Goal: Information Seeking & Learning: Learn about a topic

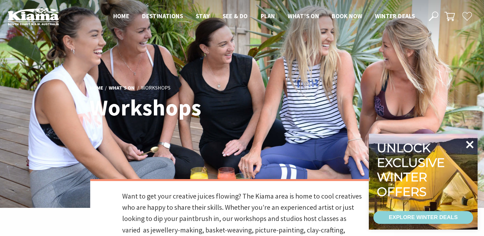
click at [469, 145] on icon at bounding box center [470, 145] width 8 height 8
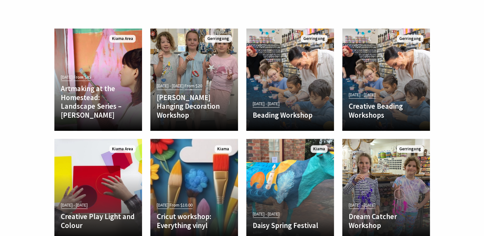
scroll to position [296, 0]
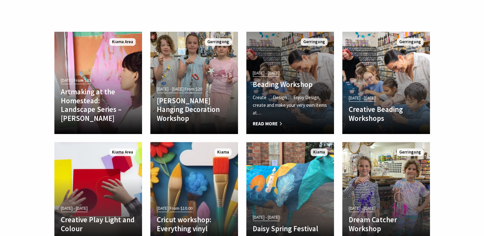
click at [274, 122] on span "Read More" at bounding box center [289, 124] width 75 height 8
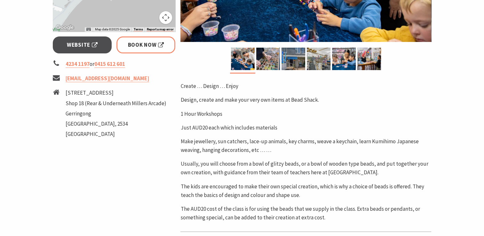
scroll to position [187, 0]
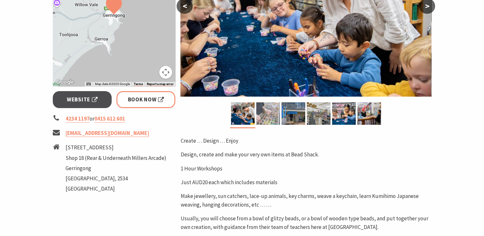
click at [263, 116] on img at bounding box center [268, 113] width 24 height 22
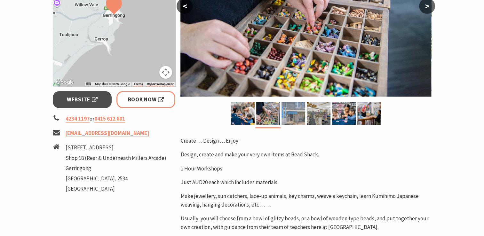
click at [294, 114] on img at bounding box center [293, 113] width 24 height 22
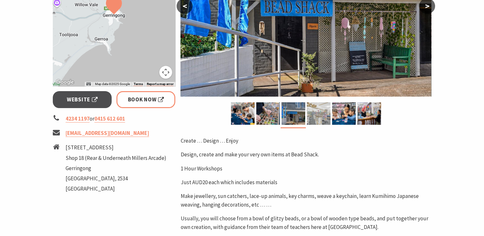
click at [320, 114] on img at bounding box center [319, 113] width 24 height 22
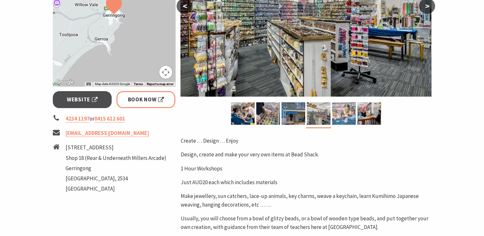
click at [345, 112] on img at bounding box center [344, 113] width 24 height 22
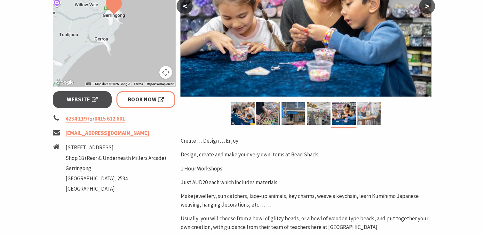
click at [369, 111] on img at bounding box center [369, 113] width 24 height 22
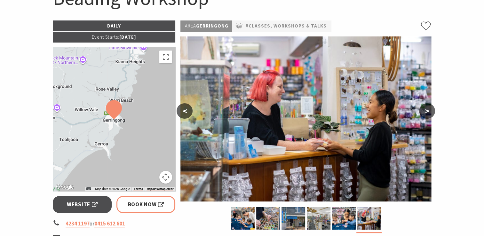
scroll to position [0, 0]
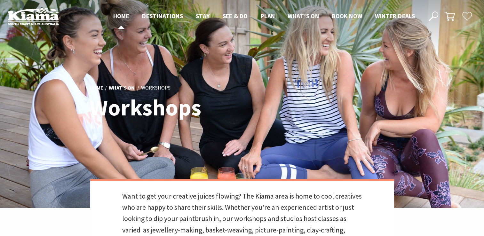
click at [119, 16] on span "Home" at bounding box center [121, 16] width 16 height 8
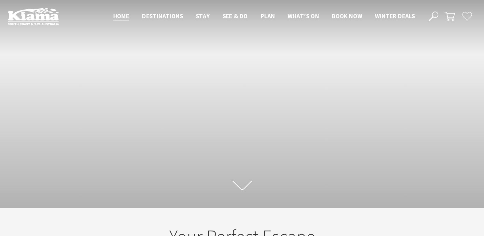
scroll to position [115, 488]
